Goal: Ask a question

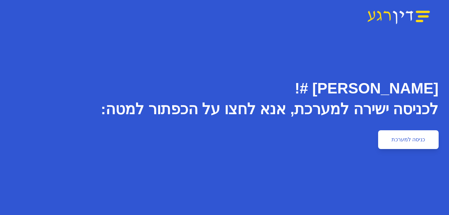
click at [409, 134] on link "כניסה למערכת" at bounding box center [408, 139] width 60 height 19
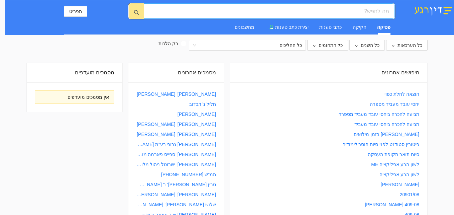
click at [370, 10] on input "search" at bounding box center [272, 11] width 234 height 8
type input "התפטרות בשביל עבודה ואז ביטלו את העבודה החדשה"
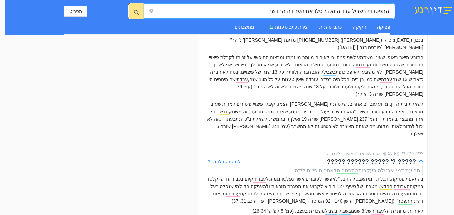
scroll to position [33, 0]
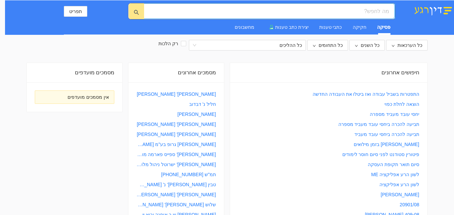
click at [248, 15] on span at bounding box center [269, 10] width 251 height 15
click at [351, 93] on link "התפטרות בשביל עבודה ואז ביטלו את העבודה החדשה" at bounding box center [366, 93] width 107 height 7
type input "התפטרות בשביל עבודה ואז ביטלו את העבודה החדשה"
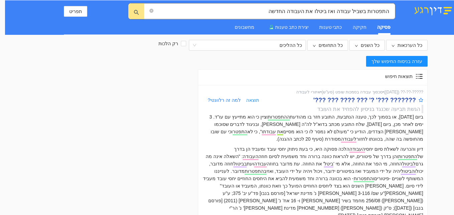
click at [374, 101] on div "??????? ???' ?' ??? ???? ??? ???'" at bounding box center [364, 99] width 103 height 9
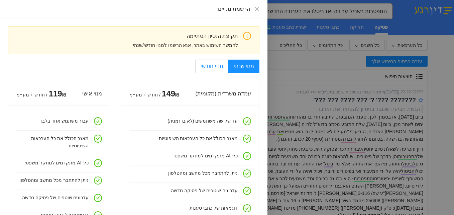
click at [221, 64] on span "מנוי חודשי" at bounding box center [212, 66] width 22 height 6
click at [228, 66] on input "מנוי חודשי" at bounding box center [228, 66] width 1 height 1
radio input "true"
radio input "false"
click at [254, 8] on icon "close" at bounding box center [256, 8] width 5 height 5
